Goal: Task Accomplishment & Management: Use online tool/utility

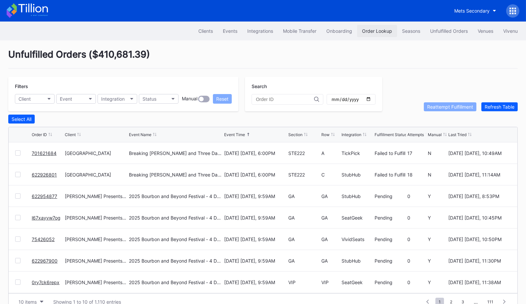
click at [370, 30] on div "Order Lookup" at bounding box center [377, 31] width 30 height 6
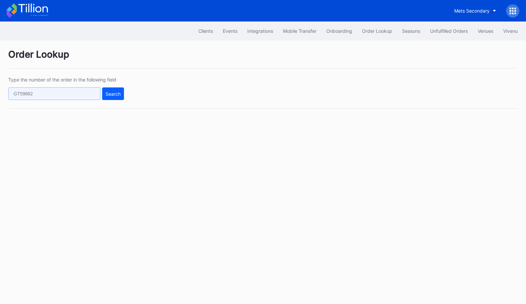
click at [79, 89] on input "text" at bounding box center [54, 93] width 92 height 13
paste input "623010928"
type input "623010928"
click at [115, 95] on div "Search" at bounding box center [113, 94] width 15 height 6
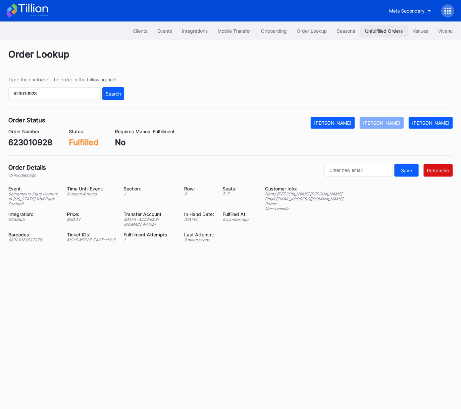
click at [376, 32] on div "Unfulfilled Orders" at bounding box center [384, 31] width 38 height 6
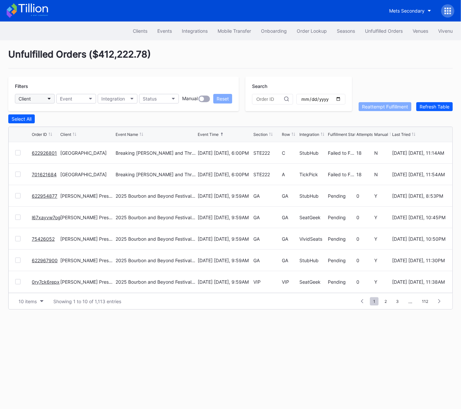
click at [37, 96] on button "Client" at bounding box center [35, 99] width 40 height 10
click at [72, 100] on button "Event" at bounding box center [76, 99] width 40 height 10
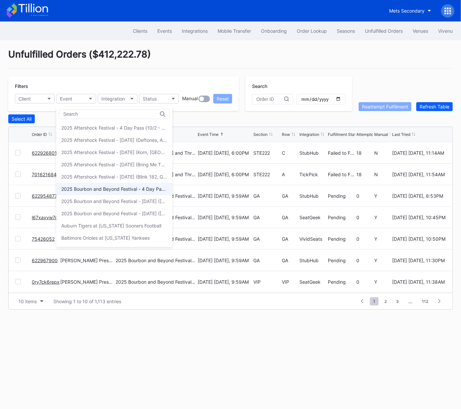
click at [104, 187] on div "2025 Bourbon and Beyond Festival - 4 Day Pass (9/11 - 9/14) ([PERSON_NAME], [PE…" at bounding box center [114, 189] width 106 height 6
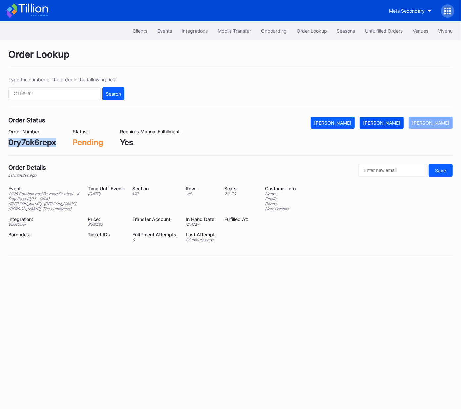
click at [397, 128] on button "[PERSON_NAME]" at bounding box center [381, 123] width 44 height 12
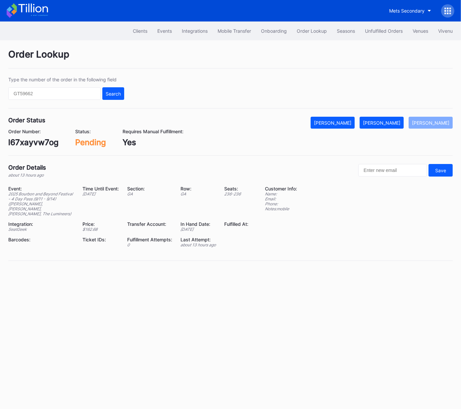
click at [38, 140] on div "l67xayvw7og" at bounding box center [33, 143] width 50 height 10
copy div "l67xayvw7og"
drag, startPoint x: 389, startPoint y: 120, endPoint x: 451, endPoint y: 68, distance: 80.7
click at [389, 120] on div "[PERSON_NAME]" at bounding box center [381, 123] width 37 height 6
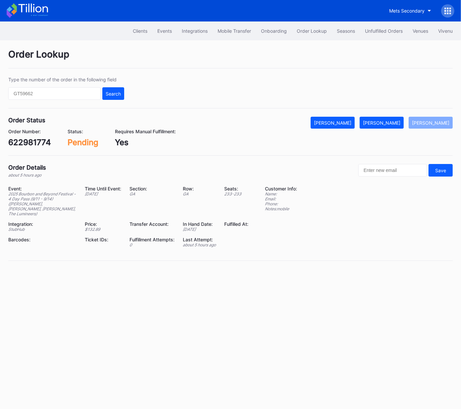
click at [39, 142] on div "622981774" at bounding box center [29, 143] width 43 height 10
copy div "622981774"
click at [395, 124] on div "[PERSON_NAME]" at bounding box center [381, 123] width 37 height 6
click at [37, 141] on div "75426052" at bounding box center [28, 143] width 40 height 10
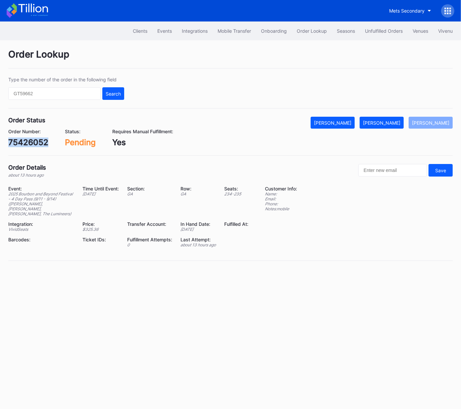
click at [37, 141] on div "75426052" at bounding box center [28, 143] width 40 height 10
copy div "75426052"
drag, startPoint x: 403, startPoint y: 120, endPoint x: 450, endPoint y: 80, distance: 60.8
click at [400, 120] on div "[PERSON_NAME]" at bounding box center [381, 123] width 37 height 6
click at [40, 140] on div "622954877" at bounding box center [30, 143] width 44 height 10
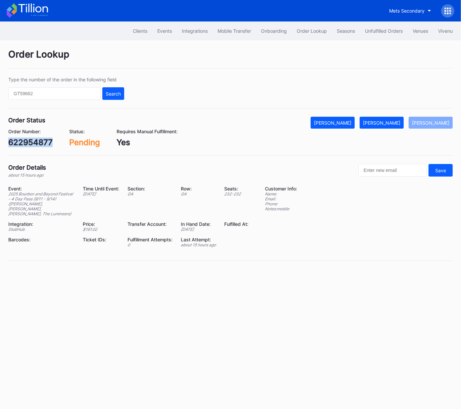
click at [40, 140] on div "622954877" at bounding box center [30, 143] width 44 height 10
copy div "622954877"
click at [392, 123] on div "[PERSON_NAME]" at bounding box center [381, 123] width 37 height 6
click at [30, 149] on div "Order Status Mark Cancelled Mark Fulfilled Mark Pending Order Number: 622967900…" at bounding box center [230, 136] width 444 height 39
click at [34, 140] on div "622967900" at bounding box center [30, 143] width 45 height 10
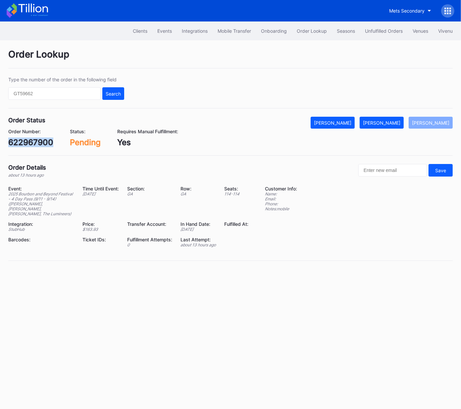
click at [34, 140] on div "622967900" at bounding box center [30, 143] width 45 height 10
copy div "622967900"
drag, startPoint x: 386, startPoint y: 122, endPoint x: 452, endPoint y: 72, distance: 81.9
click at [387, 121] on div "[PERSON_NAME]" at bounding box center [381, 123] width 37 height 6
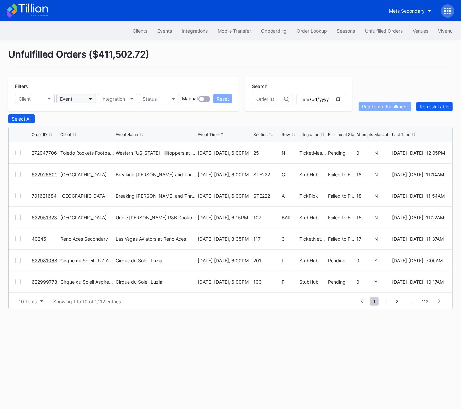
click at [78, 98] on button "Event" at bounding box center [76, 99] width 40 height 10
click at [77, 99] on button "Event" at bounding box center [76, 99] width 40 height 10
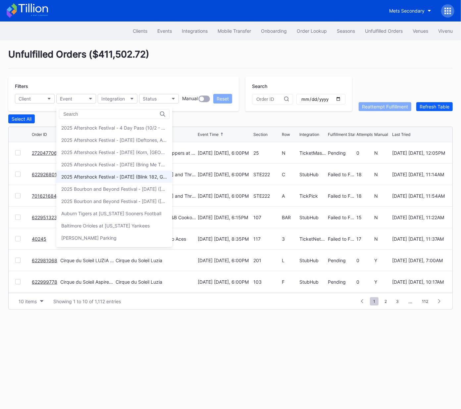
click at [116, 180] on div "2025 Aftershock Festival - Thursday (Blink 182, Good Charlotte, All Time Low, A…" at bounding box center [114, 177] width 116 height 12
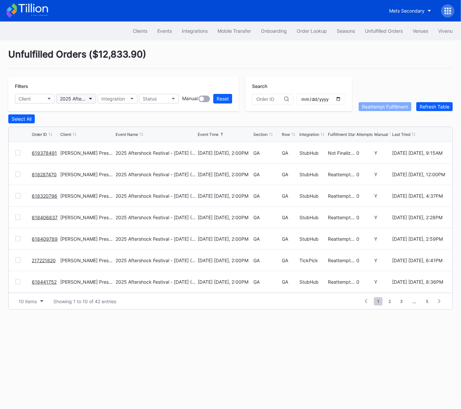
click at [89, 98] on icon "button" at bounding box center [90, 99] width 3 height 2
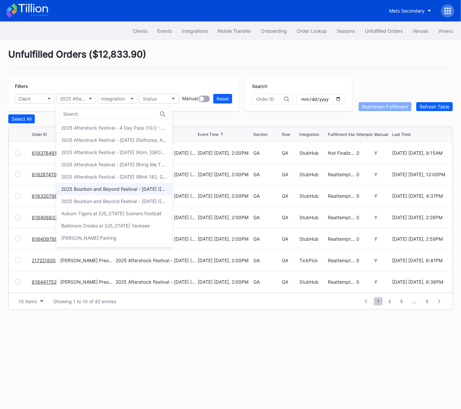
click at [120, 190] on div "2025 Bourbon and Beyond Festival - Saturday (Sturgill Simpson, Jack White, Vanc…" at bounding box center [114, 189] width 106 height 6
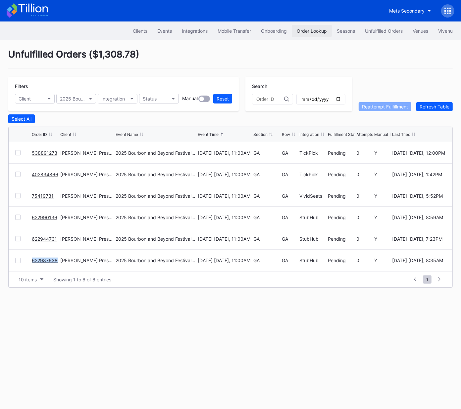
click at [302, 29] on div "Order Lookup" at bounding box center [311, 31] width 30 height 6
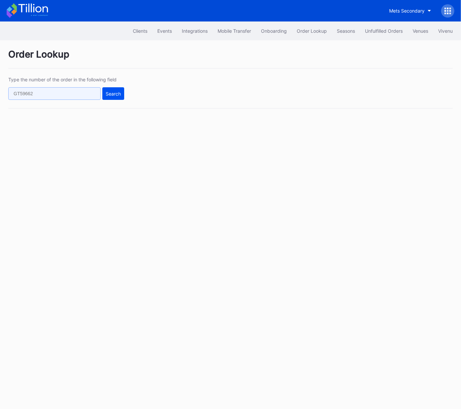
drag, startPoint x: 80, startPoint y: 91, endPoint x: 117, endPoint y: 91, distance: 37.1
click at [80, 91] on input "text" at bounding box center [54, 93] width 92 height 13
paste input "466328583"
type input "466328583"
click at [119, 91] on div "Search" at bounding box center [113, 94] width 15 height 6
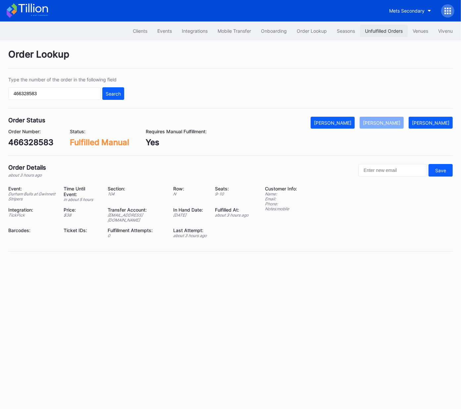
click at [379, 29] on div "Unfulfilled Orders" at bounding box center [384, 31] width 38 height 6
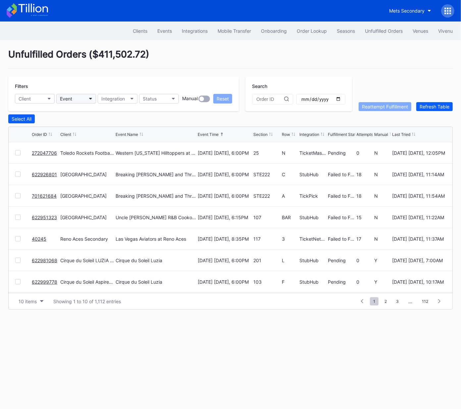
click at [73, 100] on button "Event" at bounding box center [76, 99] width 40 height 10
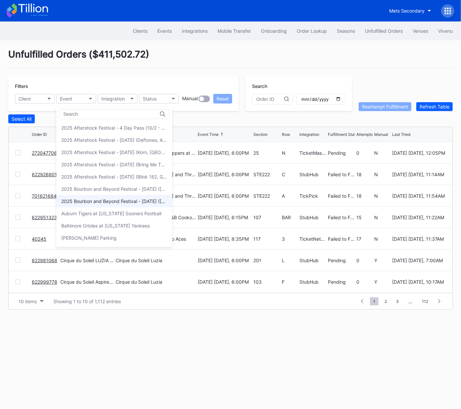
click at [101, 204] on div "2025 Bourbon and Beyond Festival - Sunday (Noah Kahan, Goo Goo Dolls, Megan Mor…" at bounding box center [114, 201] width 116 height 12
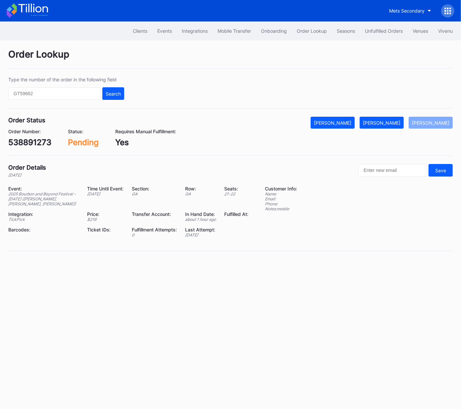
click at [31, 144] on div "538891273" at bounding box center [29, 143] width 43 height 10
copy div "538891273"
click at [385, 119] on button "[PERSON_NAME]" at bounding box center [381, 123] width 44 height 12
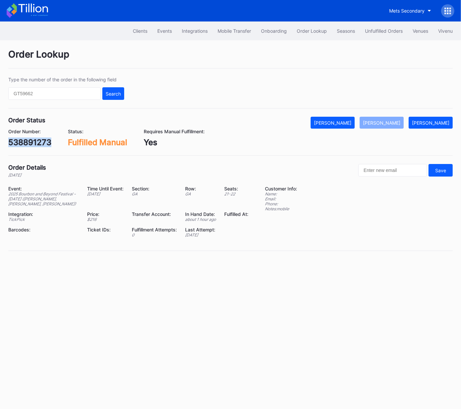
copy div "538891273"
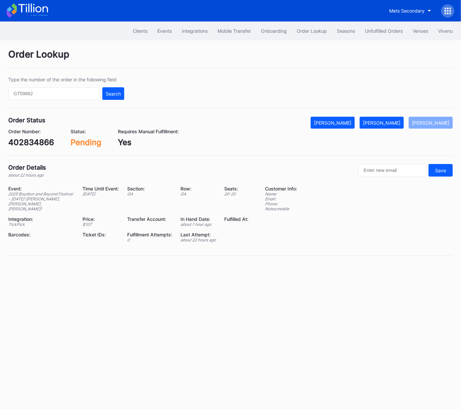
click at [44, 143] on div "402834866" at bounding box center [31, 143] width 46 height 10
copy div "402834866"
click at [389, 122] on div "[PERSON_NAME]" at bounding box center [381, 123] width 37 height 6
click at [37, 146] on div "75419731" at bounding box center [26, 143] width 37 height 10
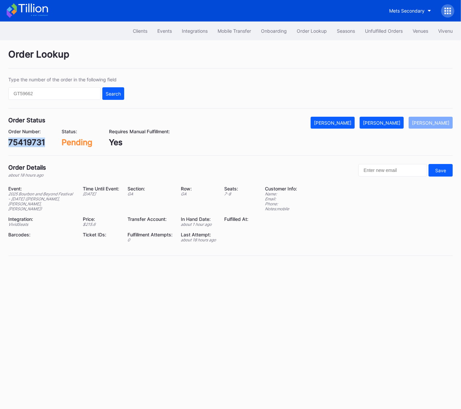
click at [37, 146] on div "75419731" at bounding box center [26, 143] width 37 height 10
copy div "75419731"
drag, startPoint x: 392, startPoint y: 122, endPoint x: 460, endPoint y: 73, distance: 84.2
click at [393, 121] on div "[PERSON_NAME]" at bounding box center [381, 123] width 37 height 6
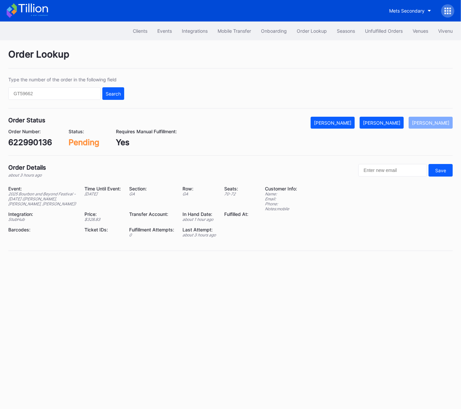
click at [34, 141] on div "622990136" at bounding box center [30, 143] width 44 height 10
copy div "622990136"
click at [394, 125] on button "[PERSON_NAME]" at bounding box center [381, 123] width 44 height 12
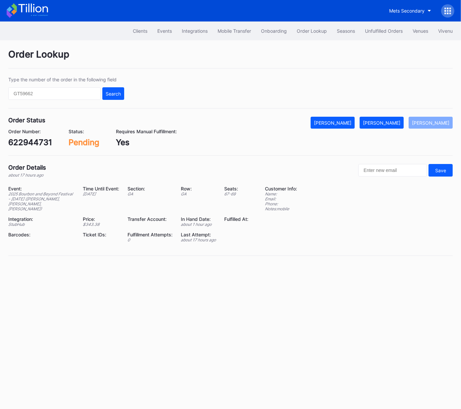
click at [39, 142] on div "622944731" at bounding box center [30, 143] width 44 height 10
copy div "622944731"
click at [396, 123] on div "[PERSON_NAME]" at bounding box center [381, 123] width 37 height 6
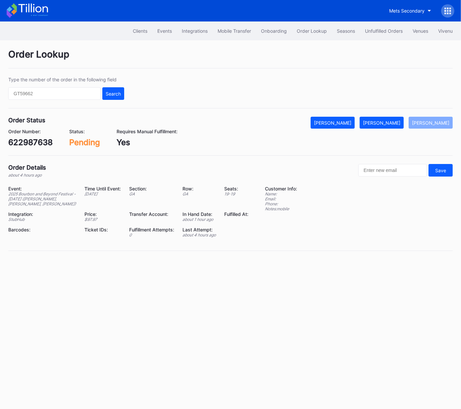
click at [40, 148] on div "Order Status Mark Cancelled [PERSON_NAME] [PERSON_NAME] Order Number: 622987638…" at bounding box center [230, 136] width 444 height 39
click at [40, 145] on div "622987638" at bounding box center [30, 143] width 44 height 10
copy div "622987638"
click at [395, 121] on div "[PERSON_NAME]" at bounding box center [381, 123] width 37 height 6
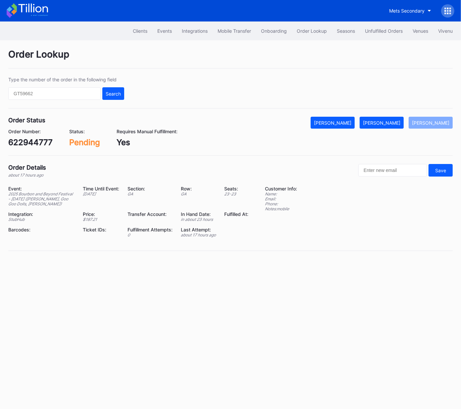
click at [37, 142] on div "622944777" at bounding box center [30, 143] width 44 height 10
copy div "622944777"
click at [393, 122] on div "[PERSON_NAME]" at bounding box center [381, 123] width 37 height 6
click at [31, 145] on div "75428300" at bounding box center [28, 143] width 40 height 10
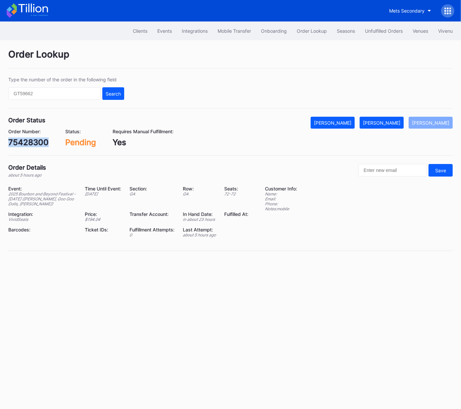
click at [31, 145] on div "75428300" at bounding box center [28, 143] width 40 height 10
copy div "75428300"
drag, startPoint x: 405, startPoint y: 117, endPoint x: 393, endPoint y: 123, distance: 13.3
click at [402, 119] on button "[PERSON_NAME]" at bounding box center [381, 123] width 44 height 12
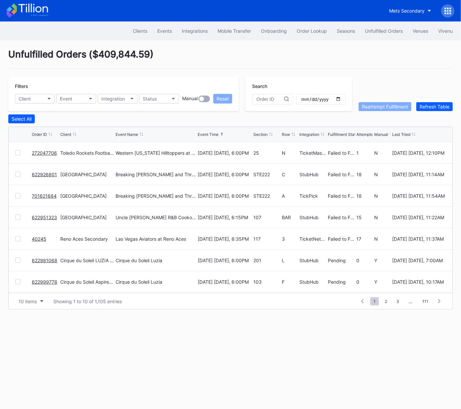
click at [17, 152] on div at bounding box center [17, 152] width 5 height 5
click at [378, 109] on div "Reattempt Fulfillment" at bounding box center [385, 107] width 46 height 6
drag, startPoint x: 43, startPoint y: 194, endPoint x: 51, endPoint y: 218, distance: 25.0
click at [55, 218] on link "622951323" at bounding box center [44, 218] width 25 height 6
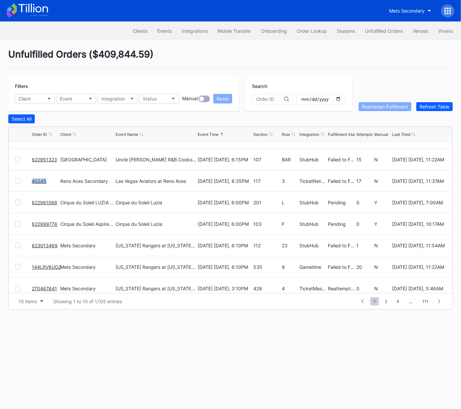
scroll to position [64, 0]
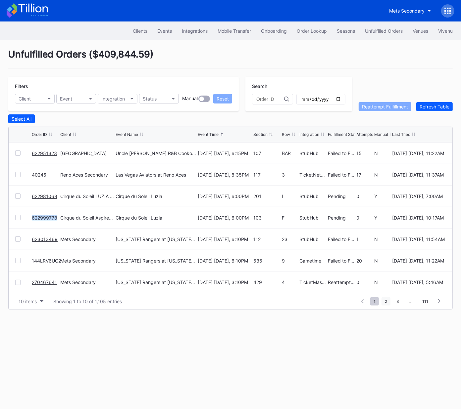
click at [386, 302] on span "2" at bounding box center [385, 301] width 9 height 8
click at [387, 303] on span "3" at bounding box center [385, 301] width 9 height 8
click at [389, 304] on span "4" at bounding box center [385, 301] width 9 height 8
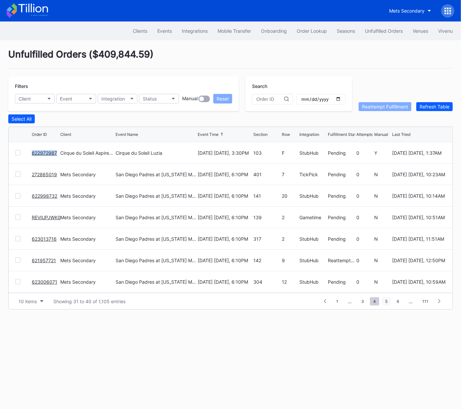
click at [388, 303] on span "5" at bounding box center [385, 301] width 9 height 8
click at [388, 303] on span "6" at bounding box center [385, 301] width 9 height 8
click at [364, 302] on span "5" at bounding box center [362, 301] width 9 height 8
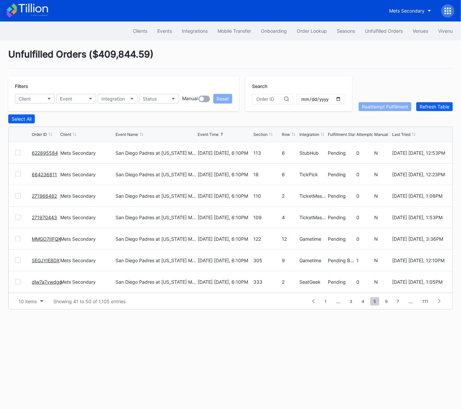
scroll to position [64, 0]
click at [361, 302] on span "4" at bounding box center [362, 301] width 9 height 8
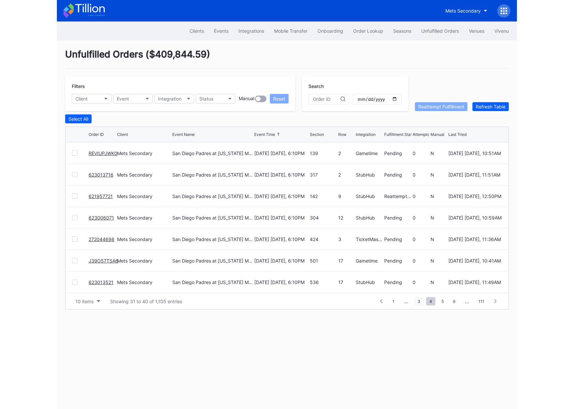
scroll to position [0, 0]
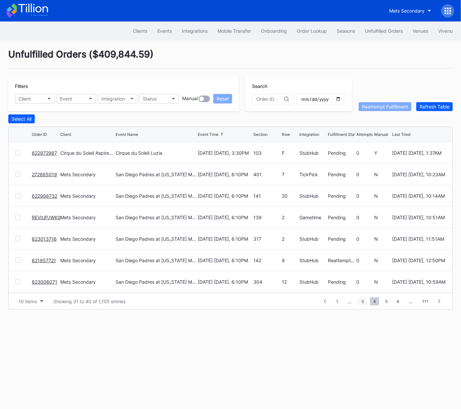
click at [361, 302] on span "3" at bounding box center [362, 301] width 9 height 8
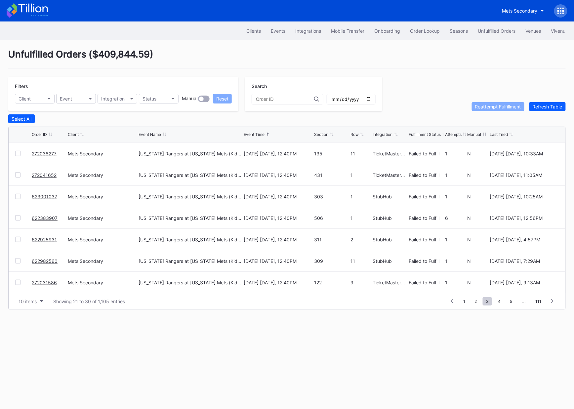
scroll to position [64, 0]
click at [460, 302] on span "4" at bounding box center [499, 301] width 9 height 8
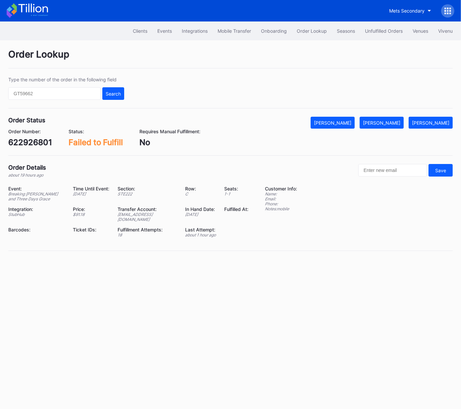
click at [34, 142] on div "622926801" at bounding box center [30, 143] width 44 height 10
click at [35, 142] on div "622926801" at bounding box center [30, 143] width 44 height 10
copy div "622926801"
click at [390, 122] on div "[PERSON_NAME]" at bounding box center [381, 123] width 37 height 6
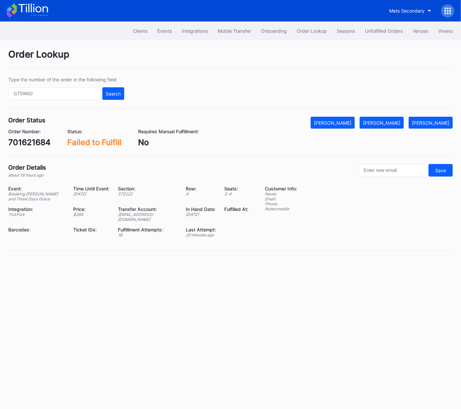
click at [32, 138] on div "701621684" at bounding box center [29, 143] width 42 height 10
copy div "701621684"
click at [399, 123] on div "[PERSON_NAME]" at bounding box center [381, 123] width 37 height 6
click at [36, 144] on div "622951323" at bounding box center [29, 143] width 43 height 10
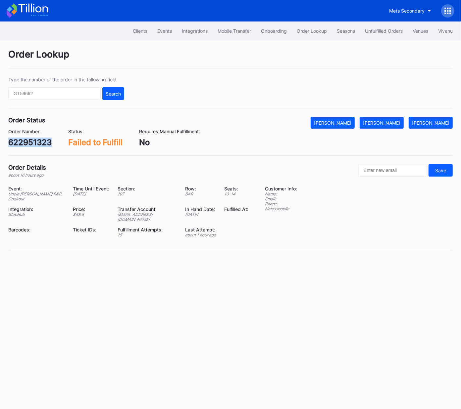
click at [36, 144] on div "622951323" at bounding box center [29, 143] width 43 height 10
copy div "622951323"
click at [400, 123] on div "[PERSON_NAME]" at bounding box center [381, 123] width 37 height 6
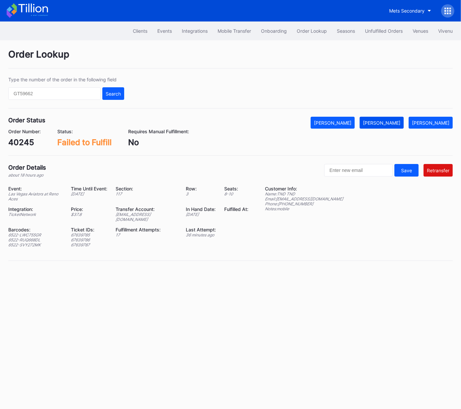
click at [396, 124] on div "[PERSON_NAME]" at bounding box center [381, 123] width 37 height 6
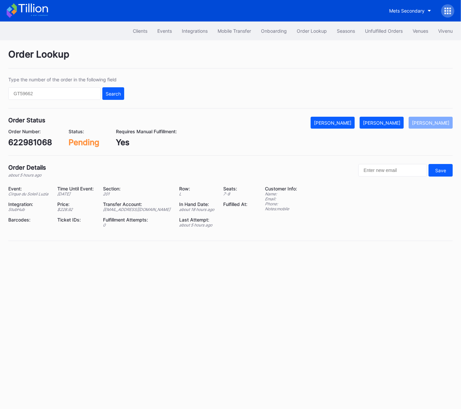
click at [29, 141] on div "622981068" at bounding box center [30, 143] width 44 height 10
copy div "622981068"
click at [385, 123] on div "[PERSON_NAME]" at bounding box center [381, 123] width 37 height 6
click at [35, 139] on div "622999778" at bounding box center [30, 143] width 44 height 10
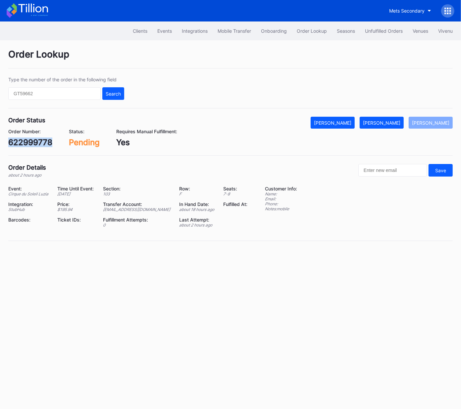
click at [35, 139] on div "622999778" at bounding box center [30, 143] width 44 height 10
copy div "622999778"
click at [392, 120] on div "[PERSON_NAME]" at bounding box center [381, 123] width 37 height 6
click at [25, 141] on div "622903336" at bounding box center [30, 143] width 45 height 10
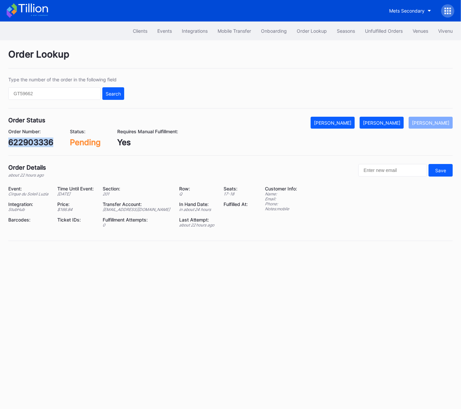
copy div "622903336"
click at [388, 122] on div "[PERSON_NAME]" at bounding box center [381, 123] width 37 height 6
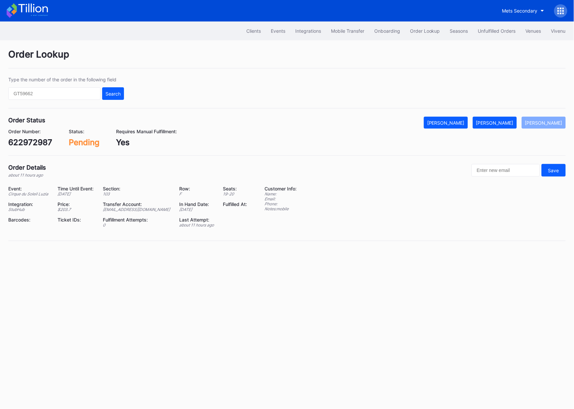
click at [38, 144] on div "622972987" at bounding box center [30, 143] width 44 height 10
copy div "622972987"
click at [460, 124] on div "Mark Fulfilled" at bounding box center [494, 123] width 37 height 6
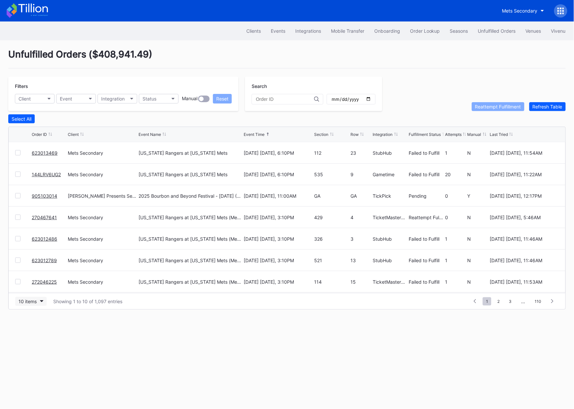
click at [28, 305] on button "10 items" at bounding box center [30, 301] width 31 height 9
click at [27, 327] on div "50 items" at bounding box center [29, 330] width 19 height 6
click at [17, 153] on div at bounding box center [17, 152] width 5 height 5
click at [486, 107] on div "Reattempt Fulfillment" at bounding box center [498, 107] width 46 height 6
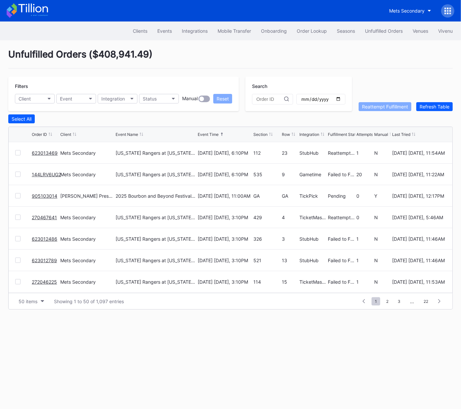
click at [18, 174] on div at bounding box center [17, 174] width 5 height 5
click at [371, 105] on div "Reattempt Fulfillment" at bounding box center [385, 107] width 46 height 6
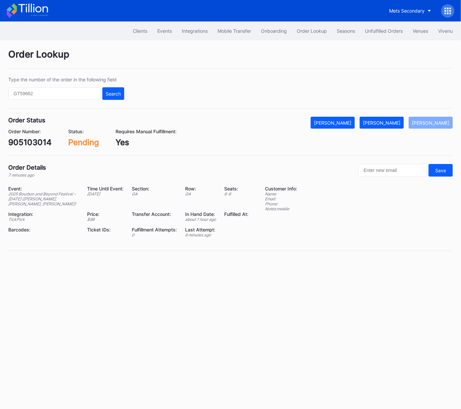
click at [36, 146] on div "905103014" at bounding box center [29, 143] width 43 height 10
copy div "905103014"
click at [390, 121] on div "[PERSON_NAME]" at bounding box center [381, 123] width 37 height 6
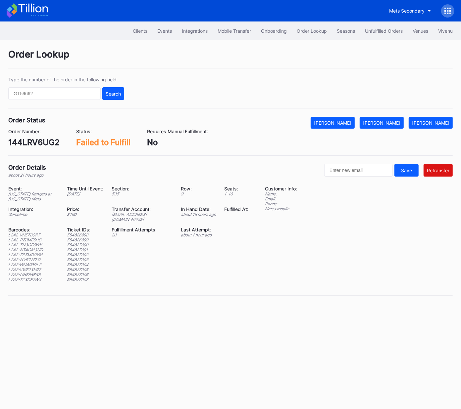
click at [36, 141] on div "144LRV6UG2" at bounding box center [33, 143] width 51 height 10
copy div "144LRV6UG2"
click at [160, 213] on div "ed-8159962@eventdynamic.com" at bounding box center [142, 217] width 61 height 10
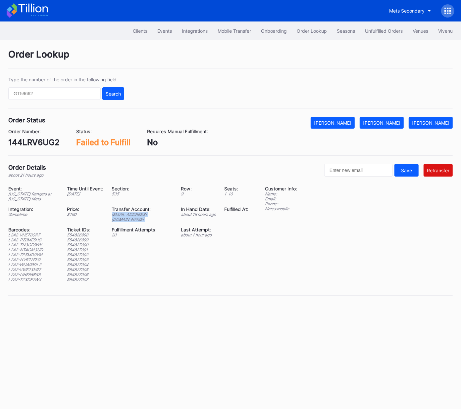
click at [160, 213] on div "ed-8159962@eventdynamic.com" at bounding box center [142, 217] width 61 height 10
copy div "ed-8159962@eventdynamic.com"
